Goal: Information Seeking & Learning: Learn about a topic

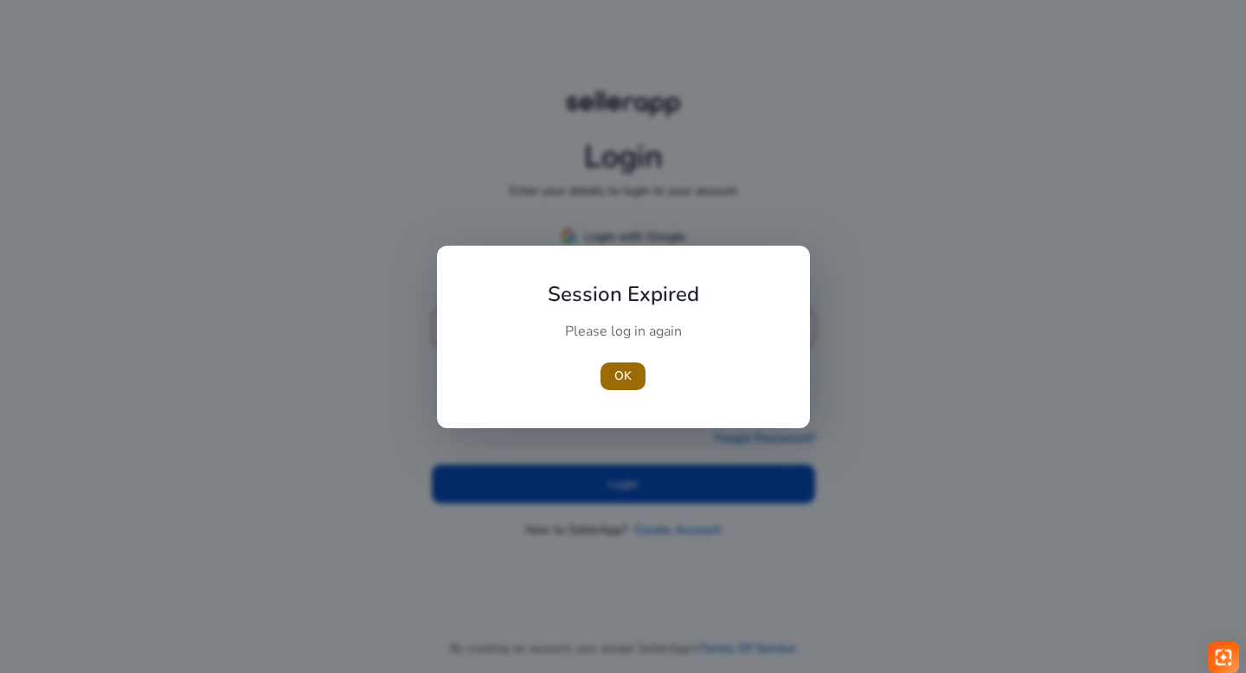
click at [640, 379] on span "button" at bounding box center [623, 377] width 45 height 42
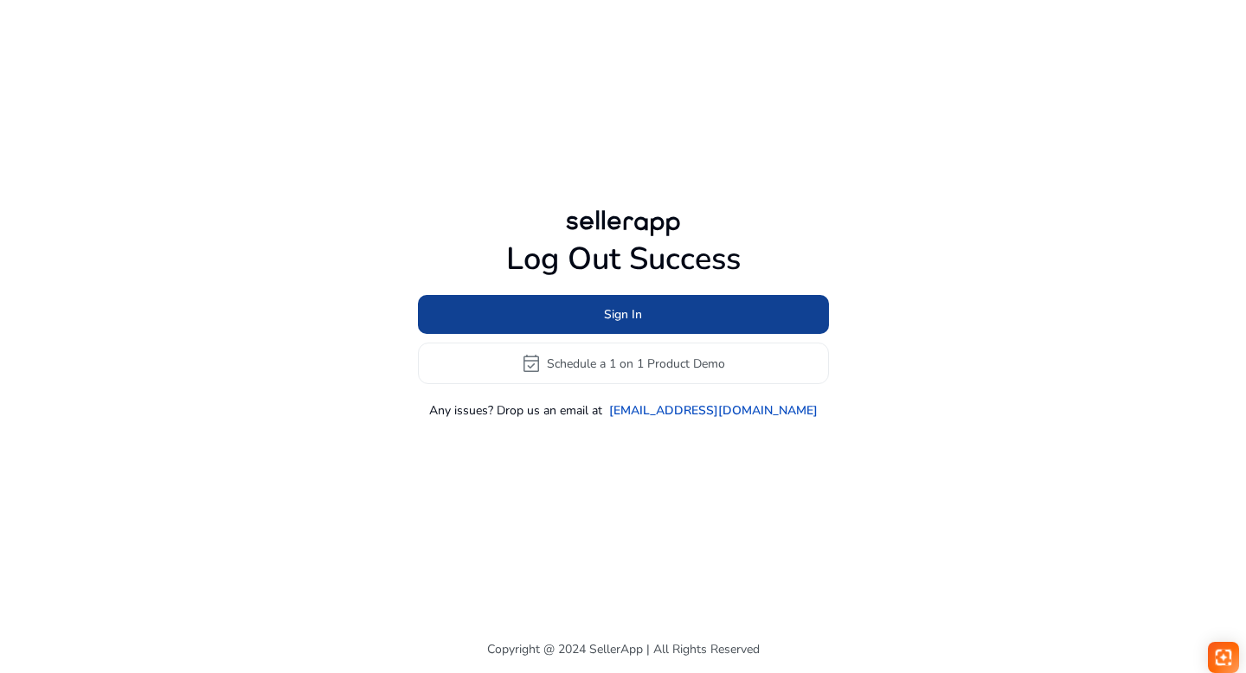
click at [608, 313] on span "Sign In" at bounding box center [623, 315] width 38 height 18
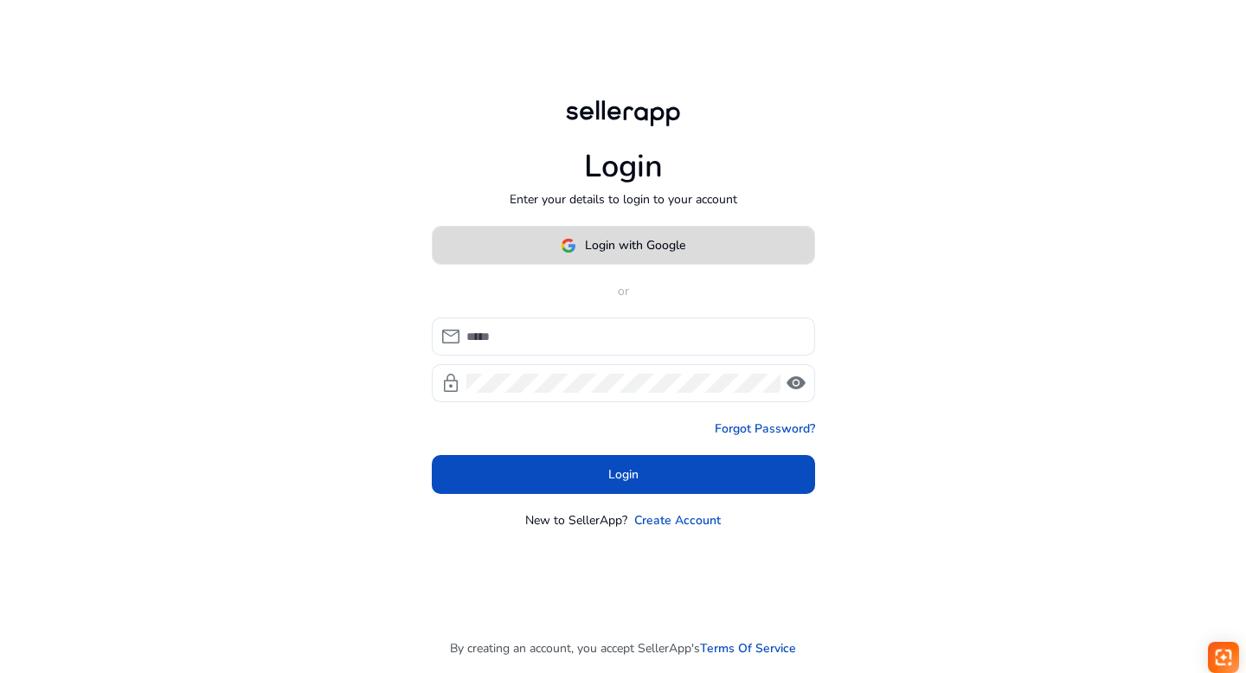
click at [598, 248] on span "Login with Google" at bounding box center [635, 245] width 100 height 18
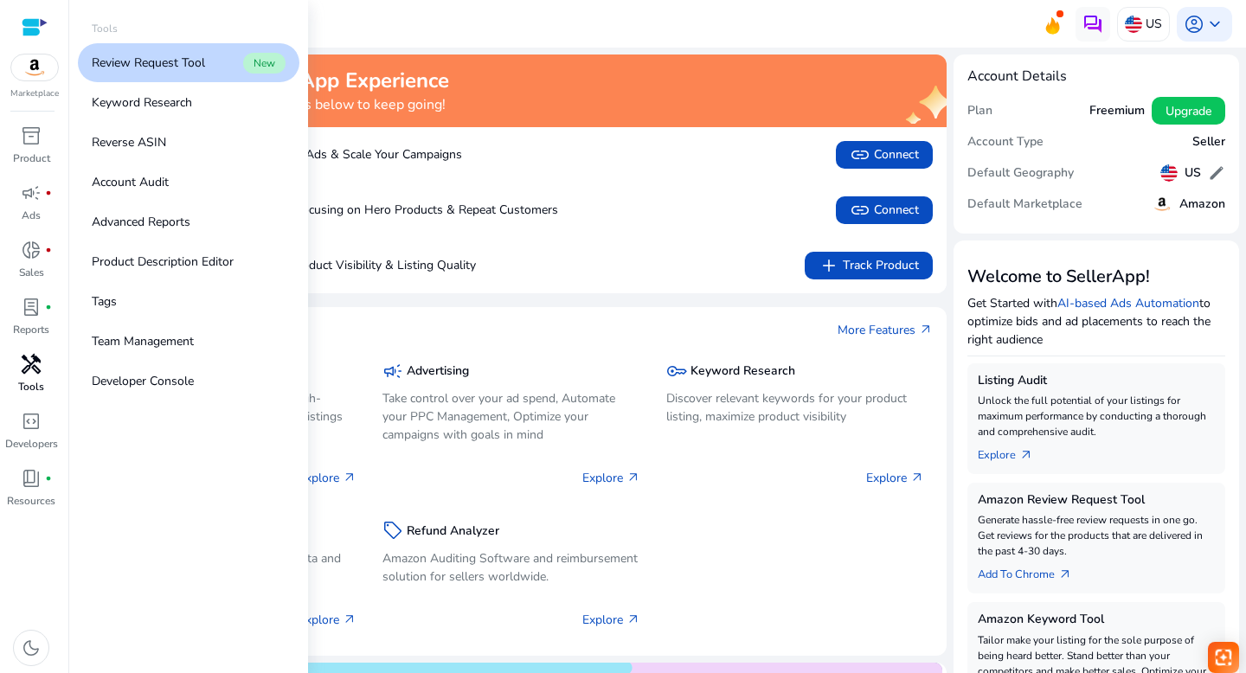
click at [40, 380] on p "Tools" at bounding box center [31, 387] width 26 height 16
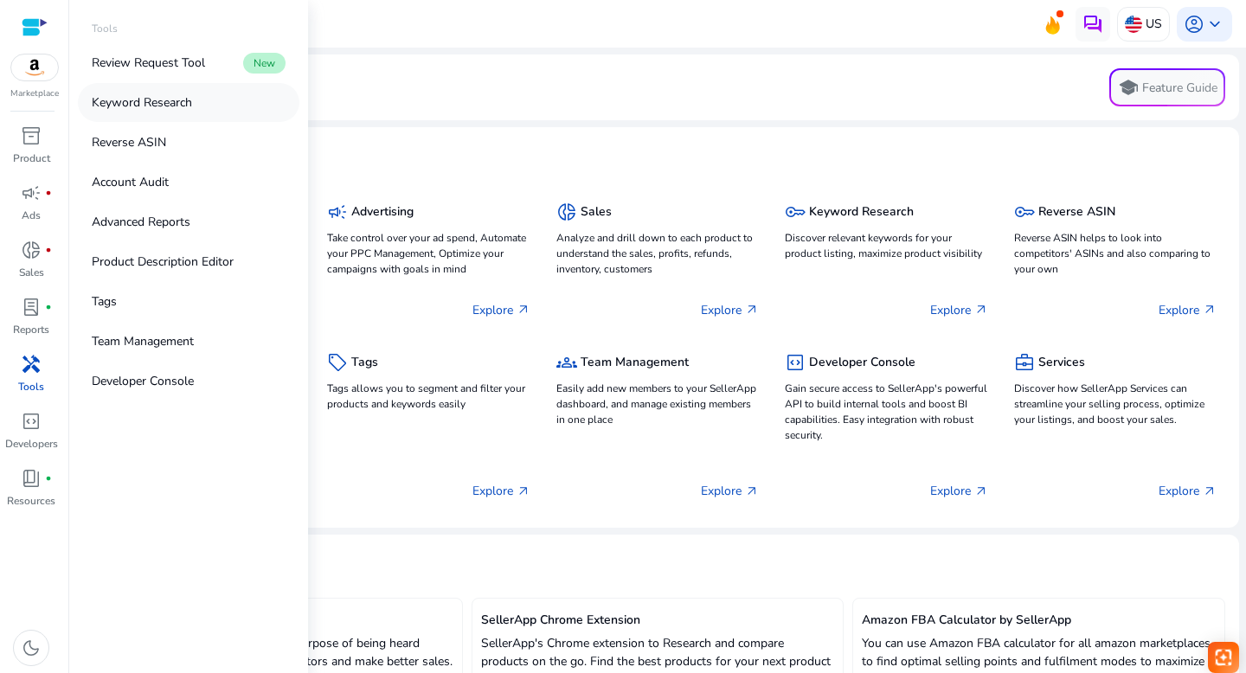
click at [144, 107] on p "Keyword Research" at bounding box center [142, 102] width 100 height 18
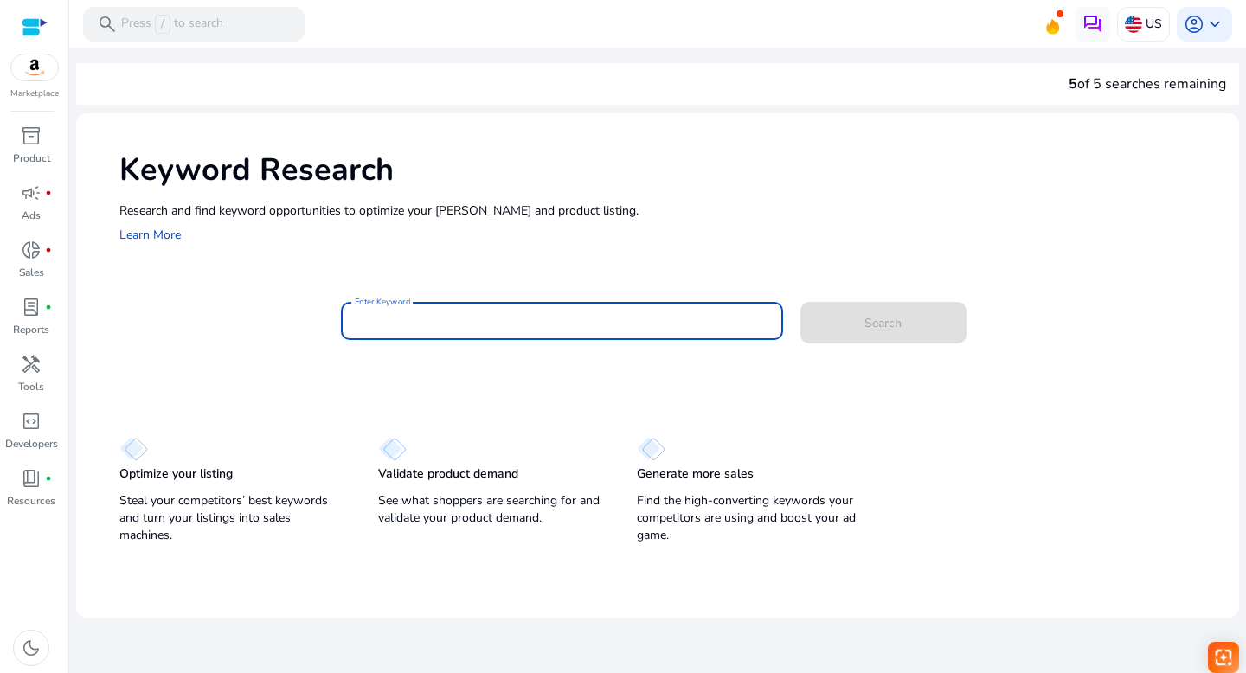
click at [422, 326] on input "Enter Keyword" at bounding box center [562, 321] width 415 height 19
type input "**********"
click at [843, 325] on span at bounding box center [884, 323] width 166 height 42
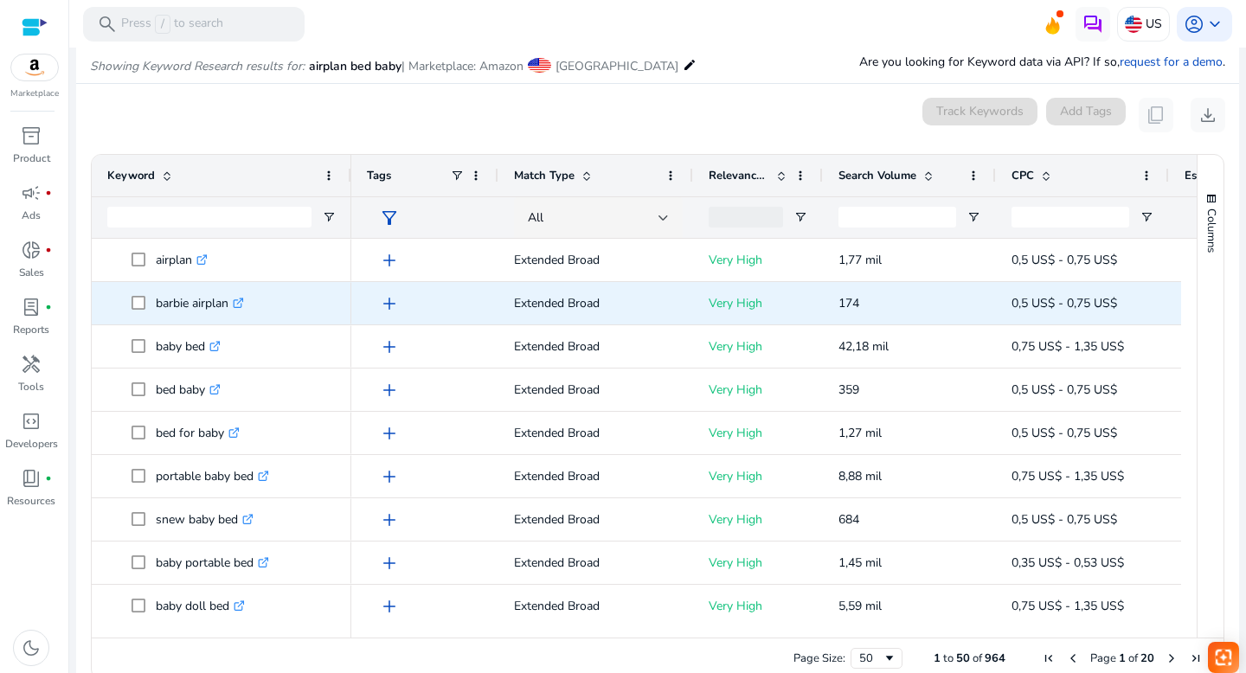
scroll to position [206, 0]
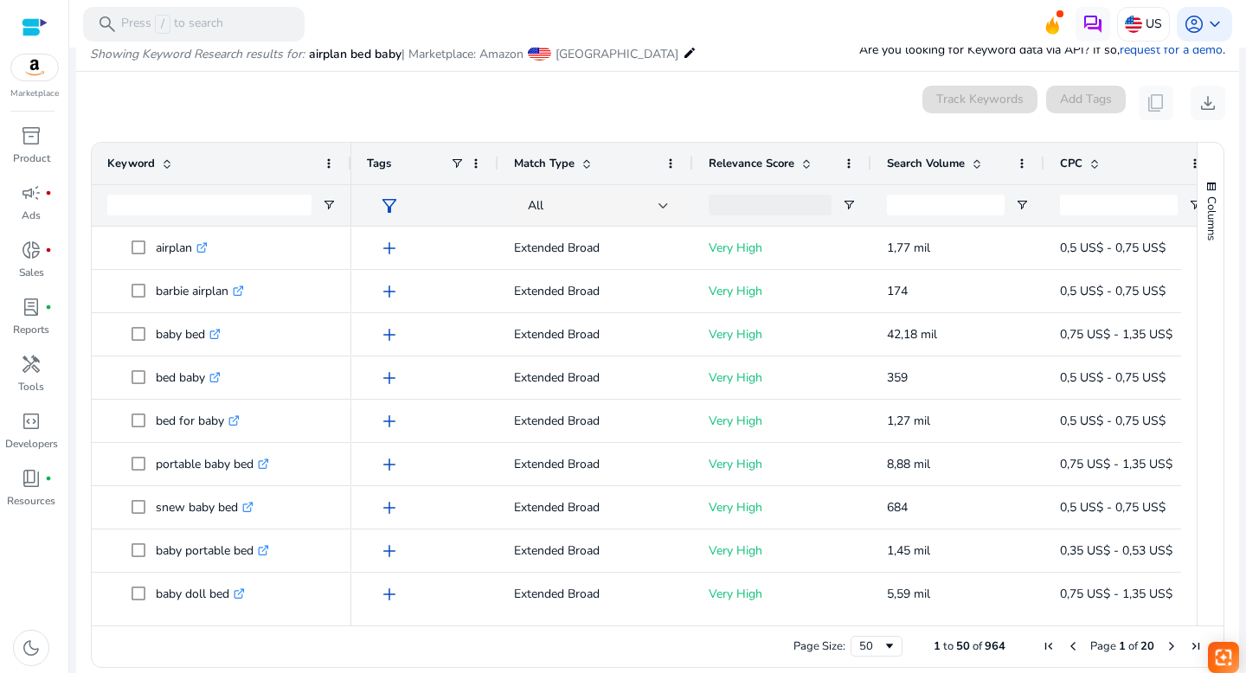
drag, startPoint x: 821, startPoint y: 160, endPoint x: 869, endPoint y: 158, distance: 47.6
click at [869, 158] on div at bounding box center [870, 164] width 7 height 42
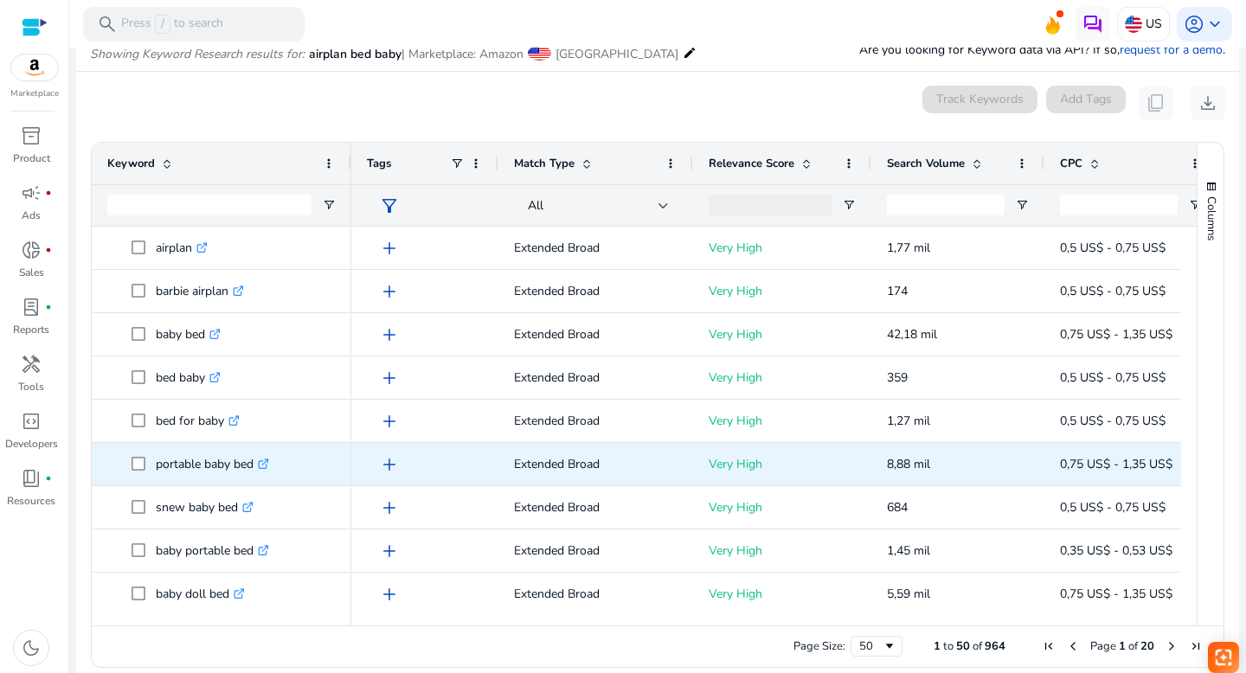
click at [269, 462] on icon ".st0{fill:#2c8af8}" at bounding box center [263, 464] width 11 height 11
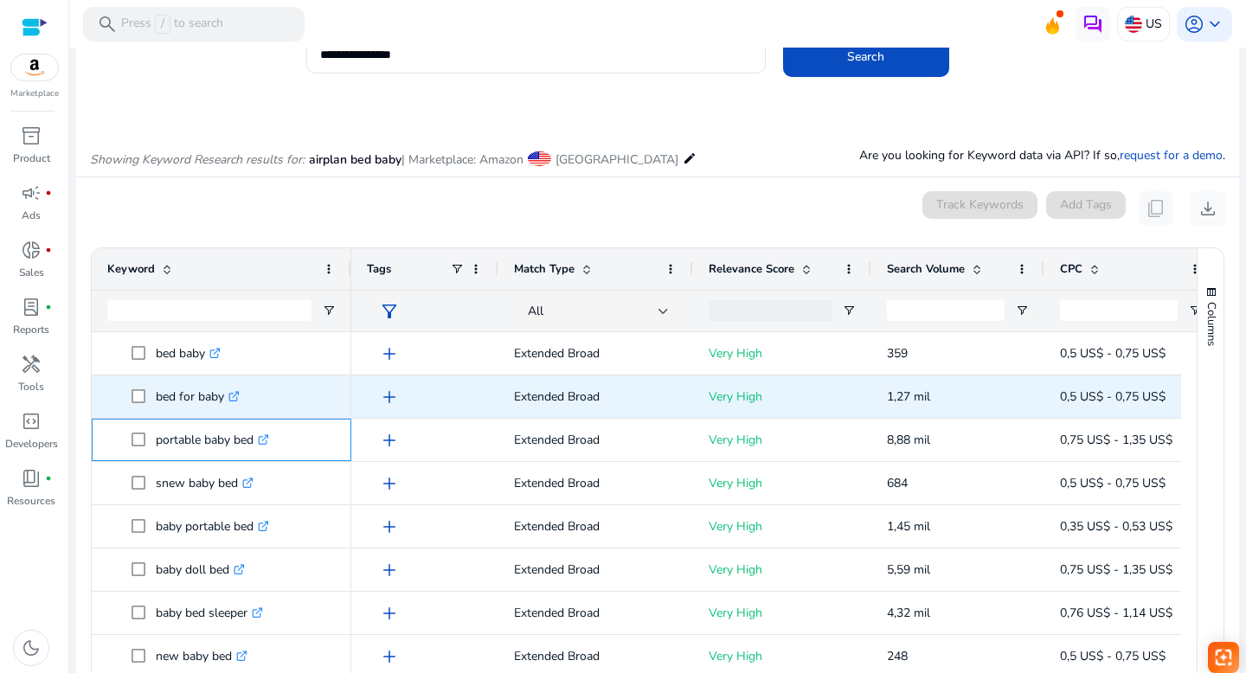
scroll to position [140, 0]
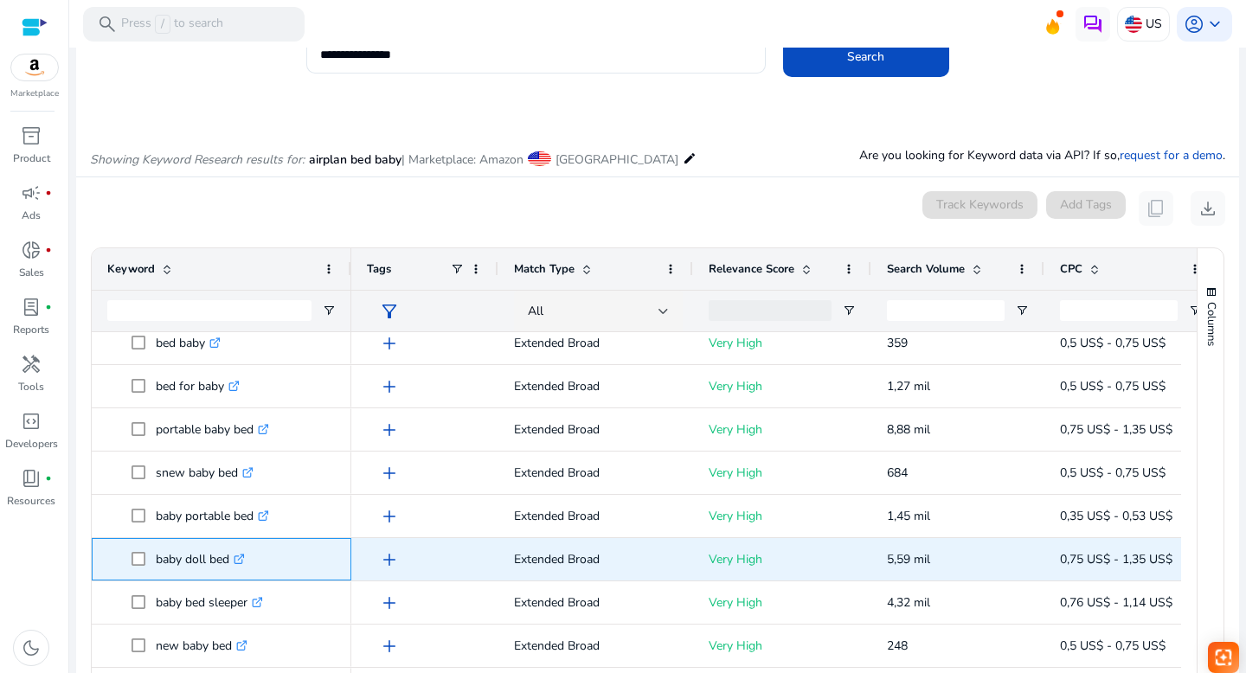
click at [241, 557] on icon ".st0{fill:#2c8af8}" at bounding box center [239, 559] width 11 height 11
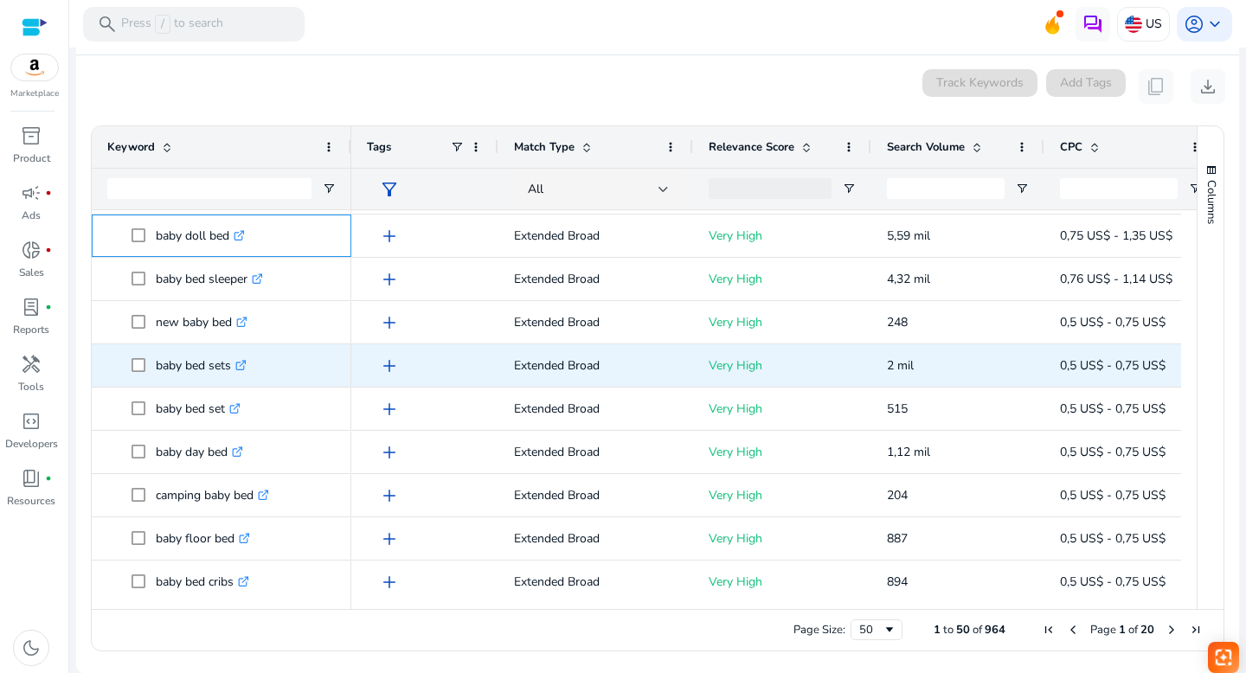
scroll to position [342, 0]
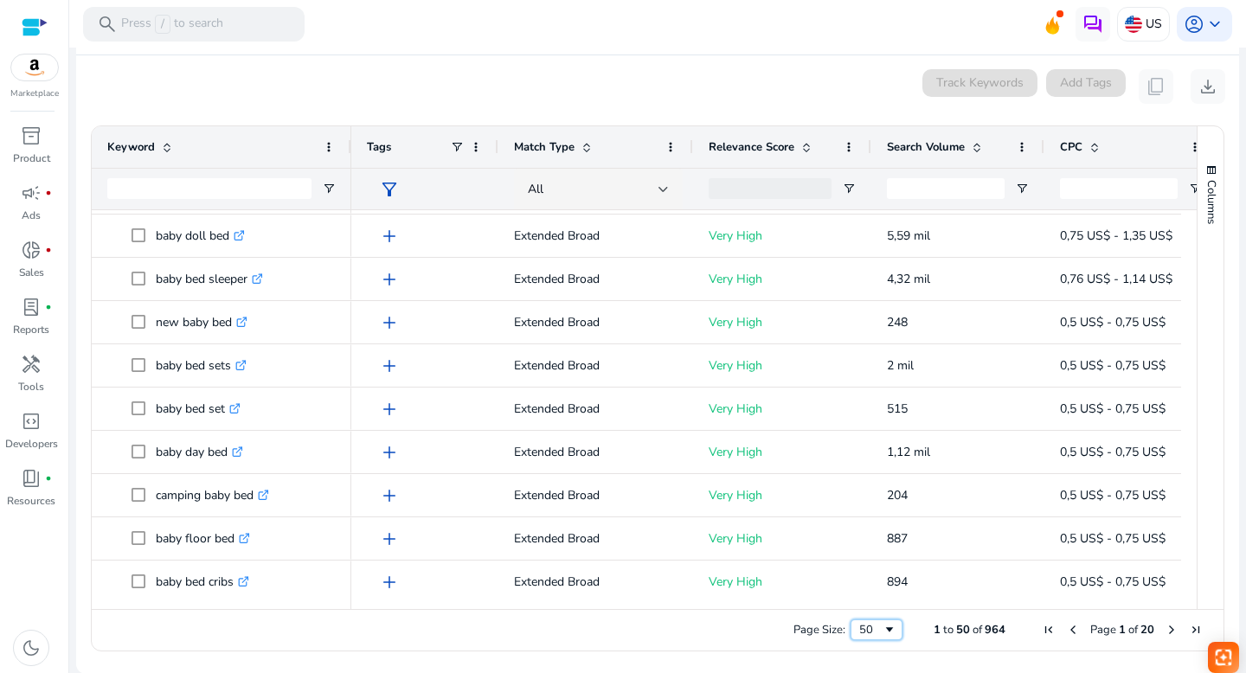
click at [883, 632] on span "Page Size" at bounding box center [890, 630] width 14 height 14
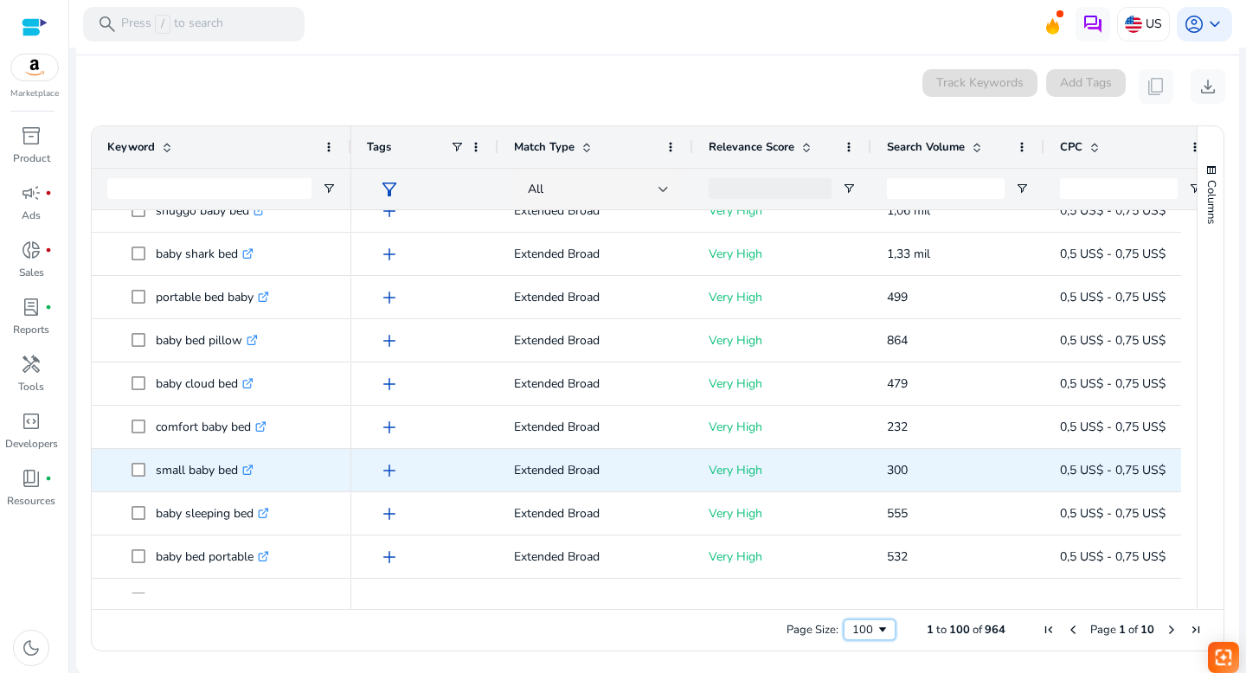
scroll to position [0, 0]
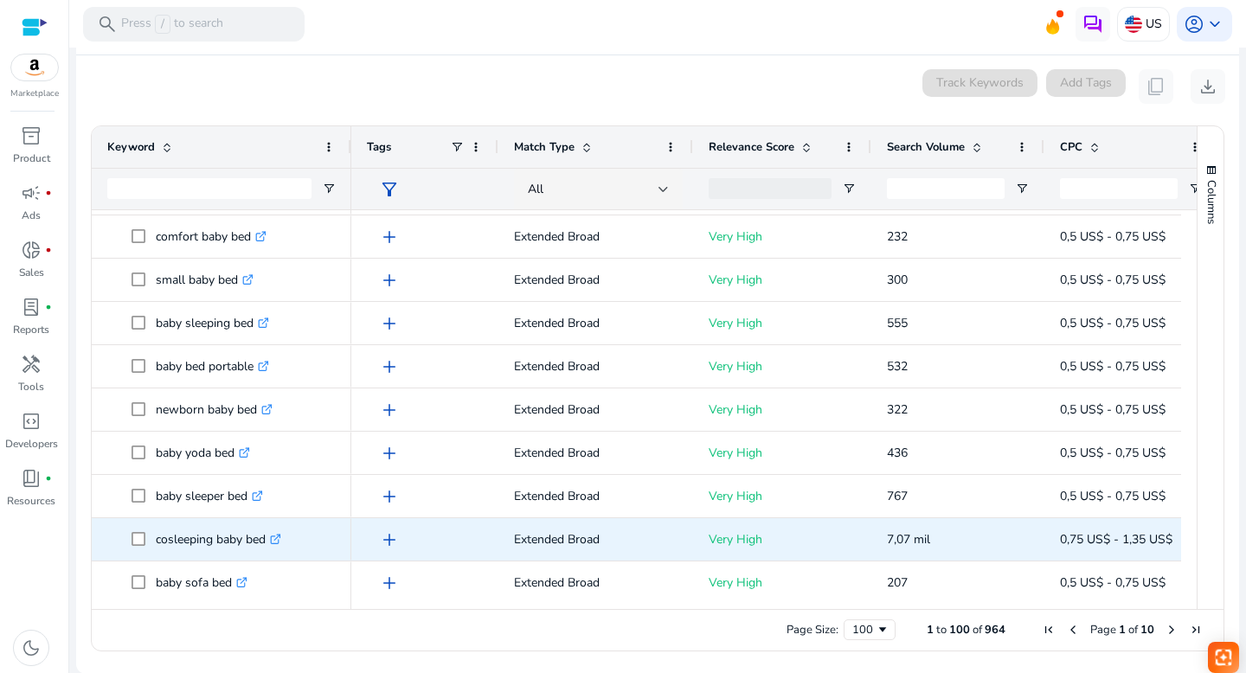
click at [281, 537] on icon ".st0{fill:#2c8af8}" at bounding box center [275, 539] width 11 height 11
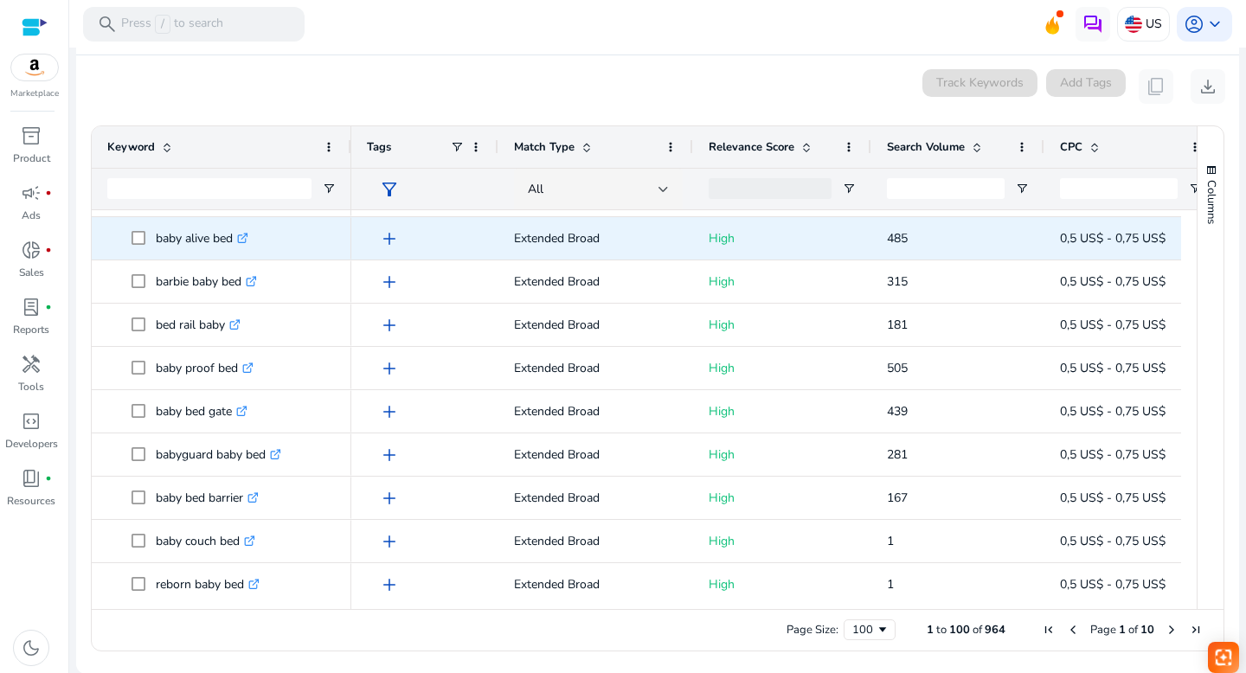
scroll to position [3090, 0]
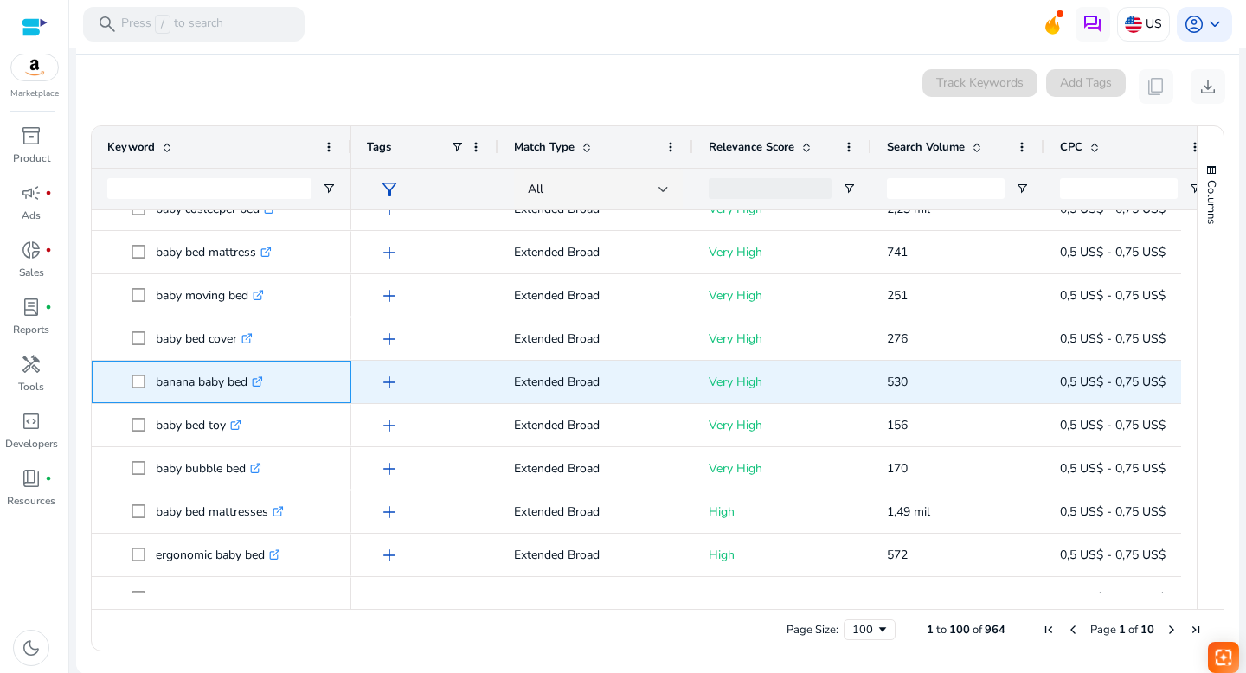
click at [261, 380] on icon ".st0{fill:#2c8af8}" at bounding box center [257, 382] width 11 height 11
